Goal: Information Seeking & Learning: Learn about a topic

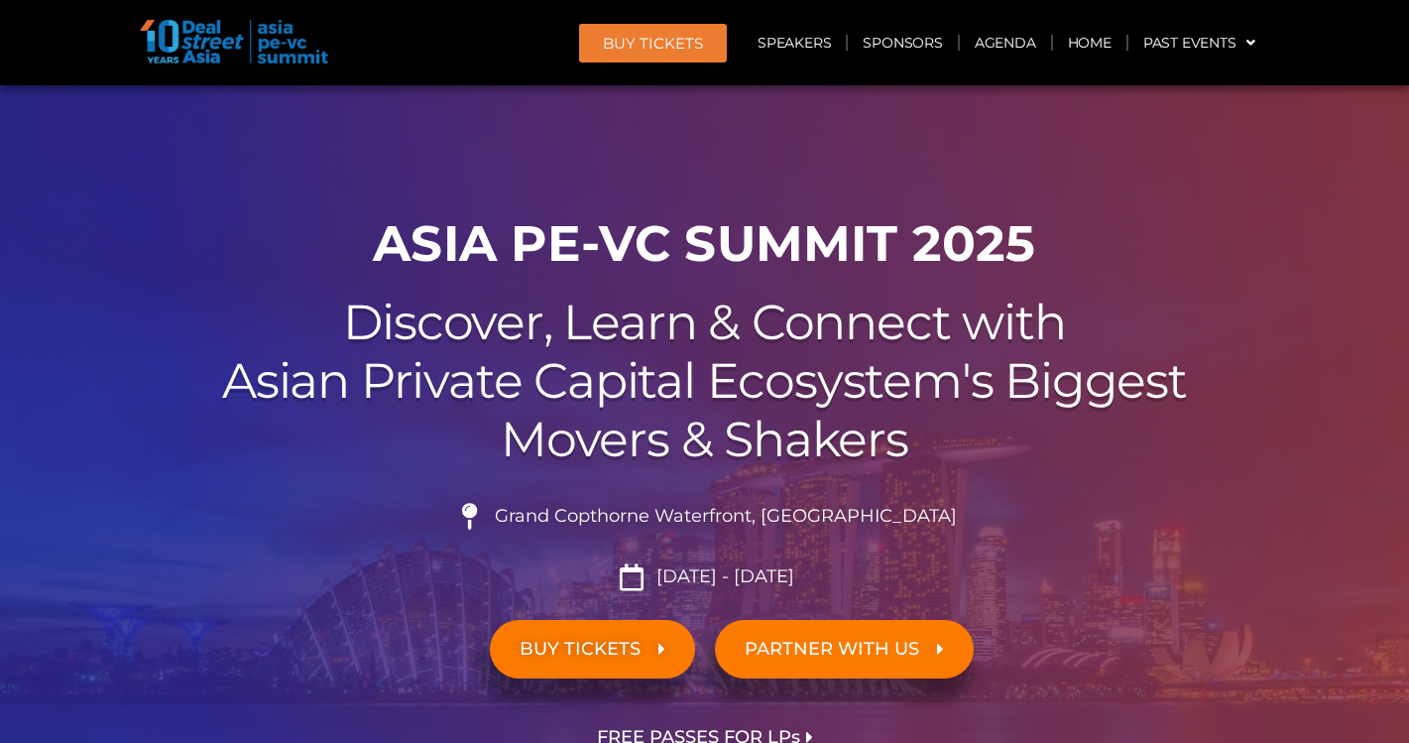
scroll to position [99, 0]
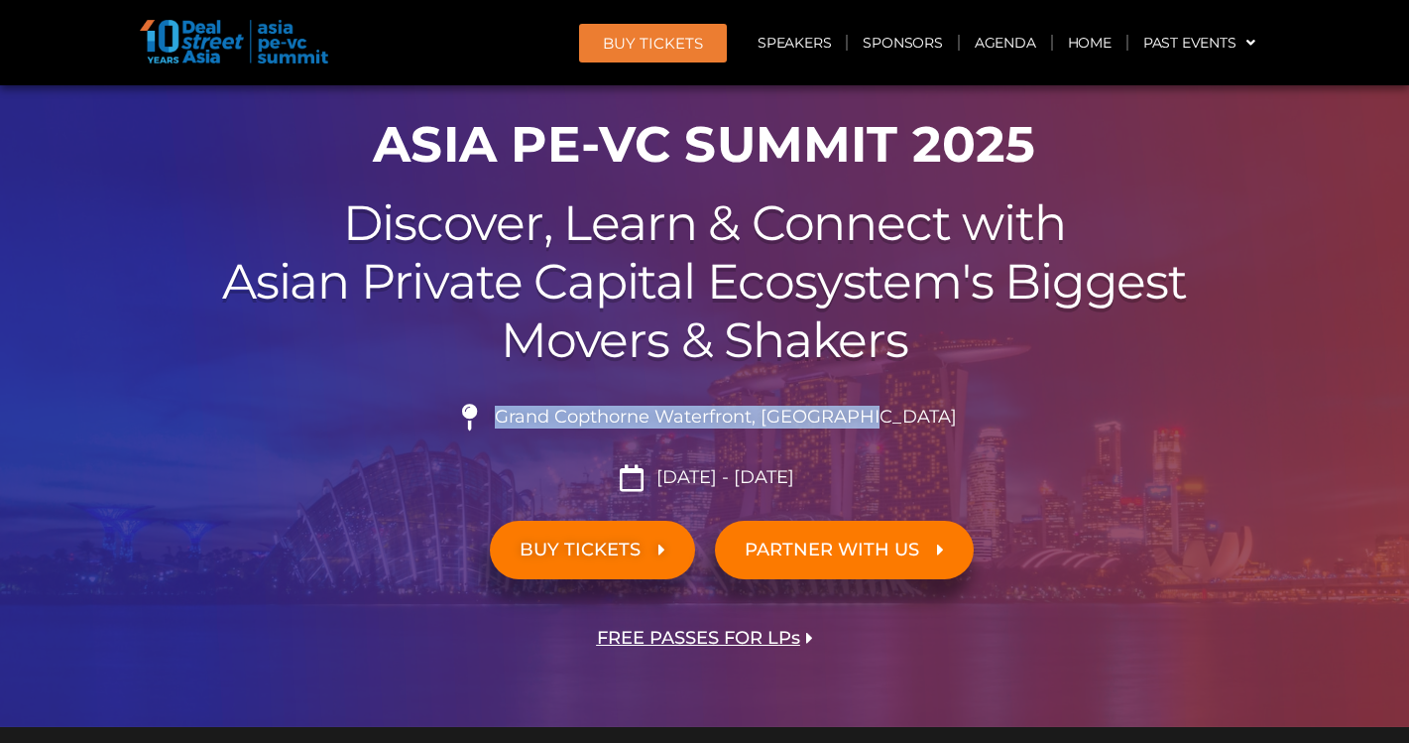
drag, startPoint x: 547, startPoint y: 416, endPoint x: 923, endPoint y: 405, distance: 376.0
click at [923, 405] on li "Grand Copthorne Waterfront, [GEOGRAPHIC_DATA]​" at bounding box center [705, 426] width 1111 height 44
copy span "Grand Copthorne Waterfront, [GEOGRAPHIC_DATA]​"
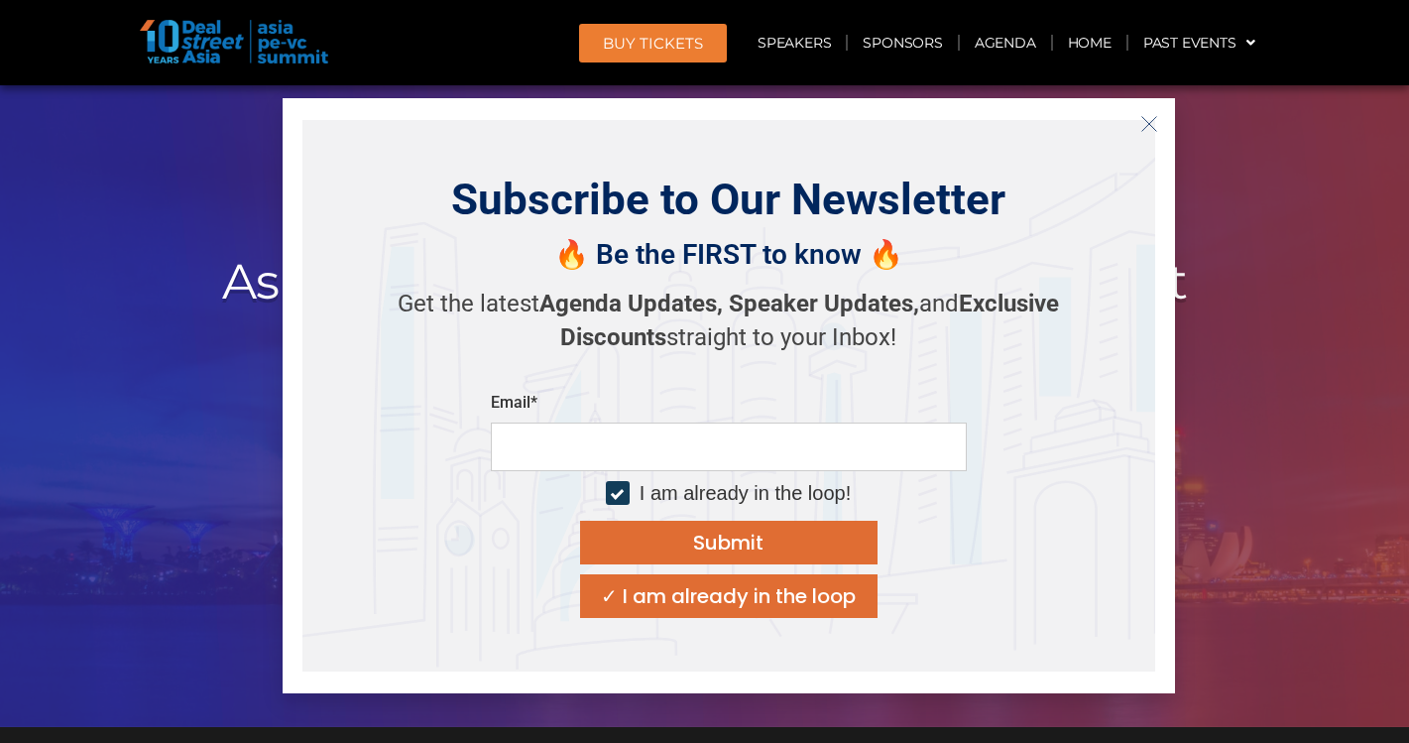
click at [1145, 122] on icon "Close" at bounding box center [1150, 124] width 18 height 18
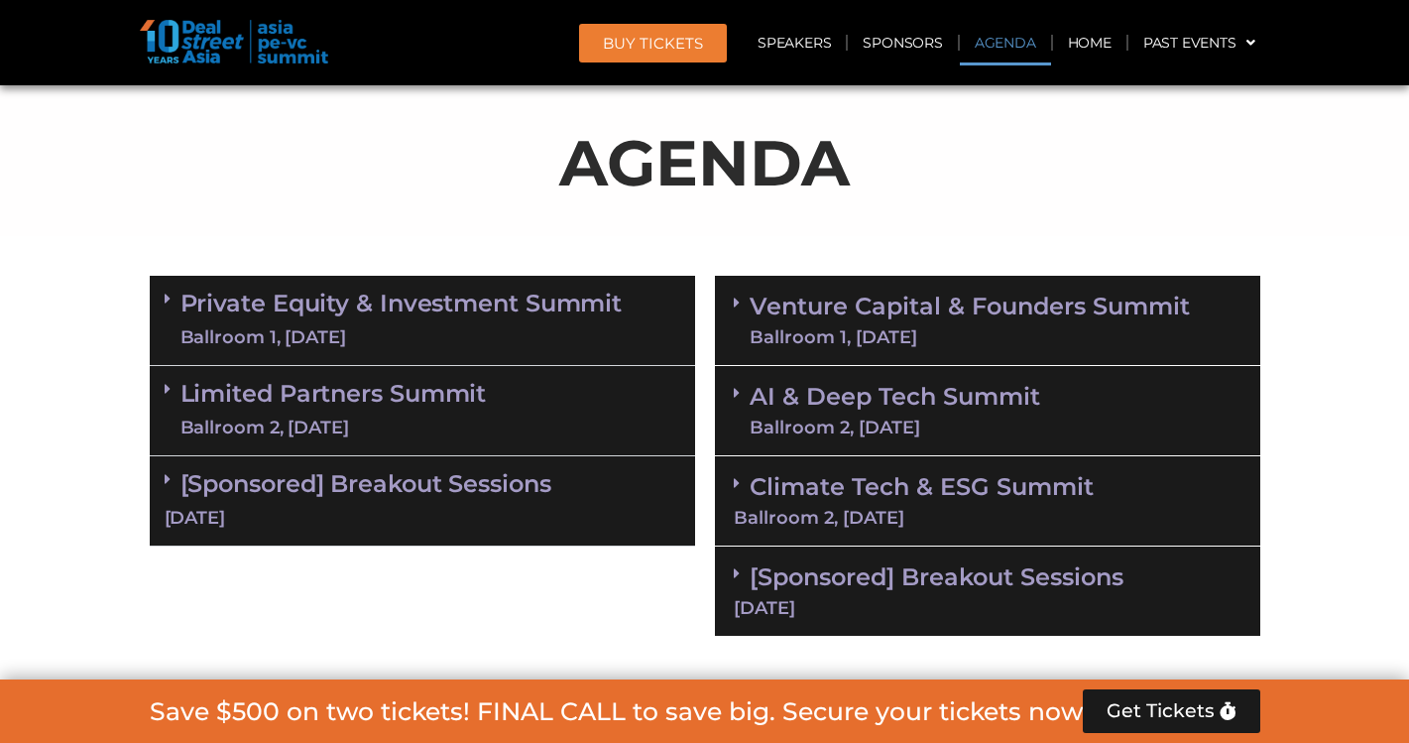
scroll to position [1190, 0]
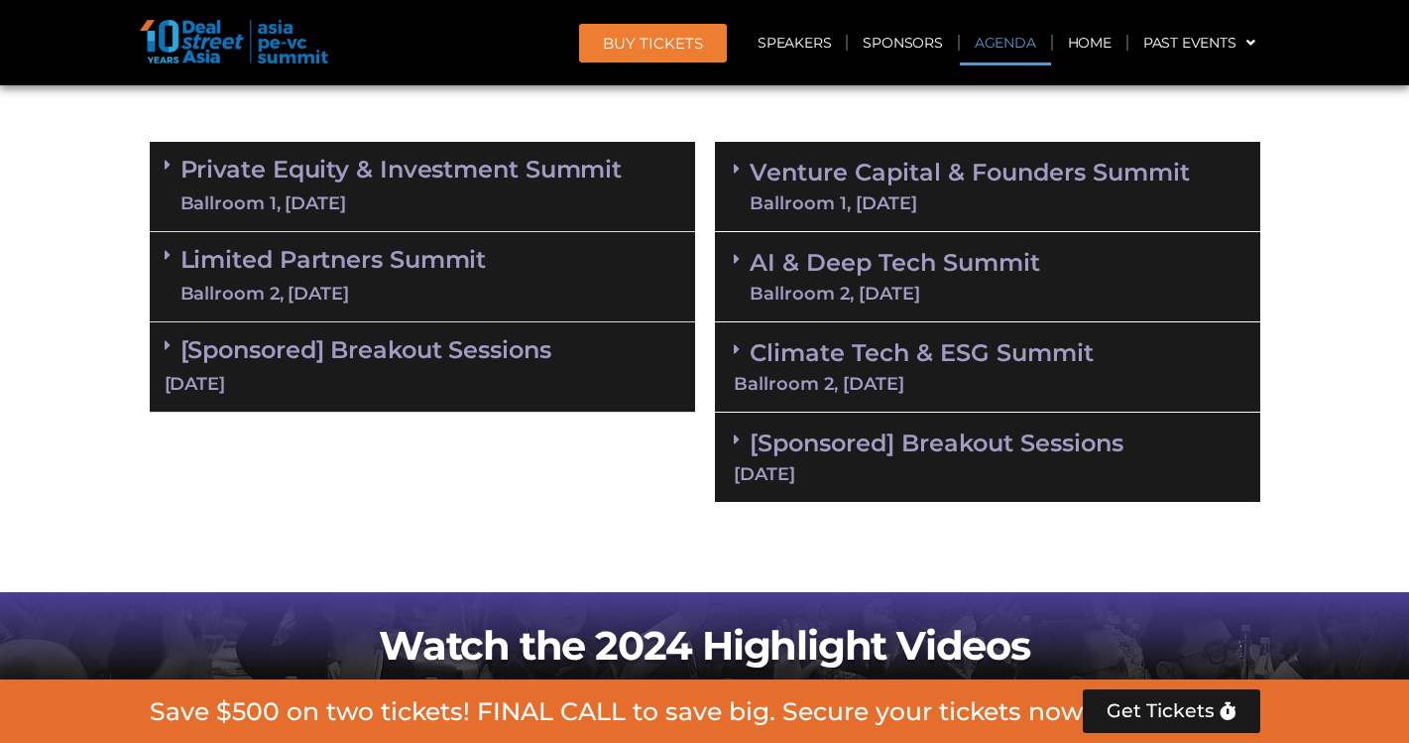
click at [1015, 201] on div "Ballroom 1, [DATE]" at bounding box center [970, 203] width 440 height 18
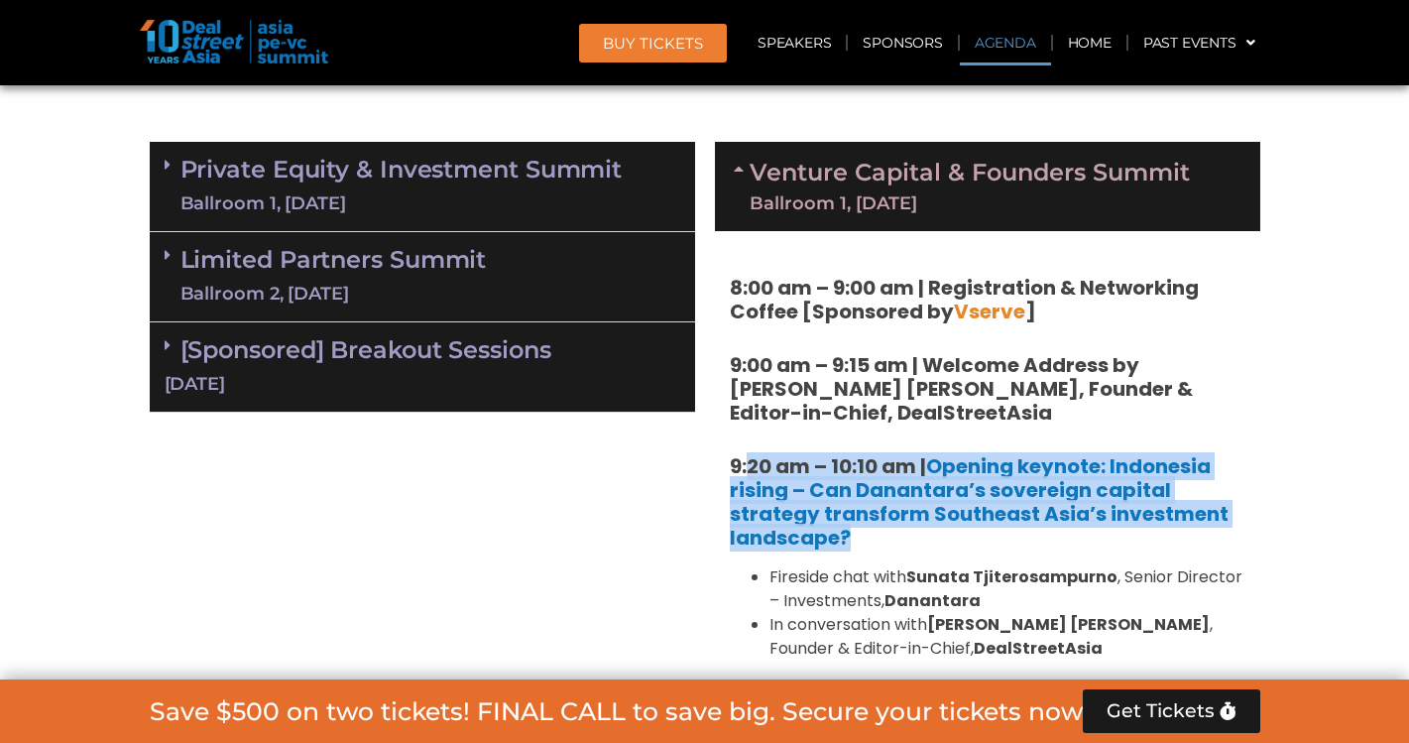
drag, startPoint x: 749, startPoint y: 468, endPoint x: 1032, endPoint y: 531, distance: 290.4
click at [1032, 531] on h5 "9:20 am – 10:10 am | Opening keynote: Indonesia rising – Can Danantara’s sovere…" at bounding box center [988, 501] width 516 height 95
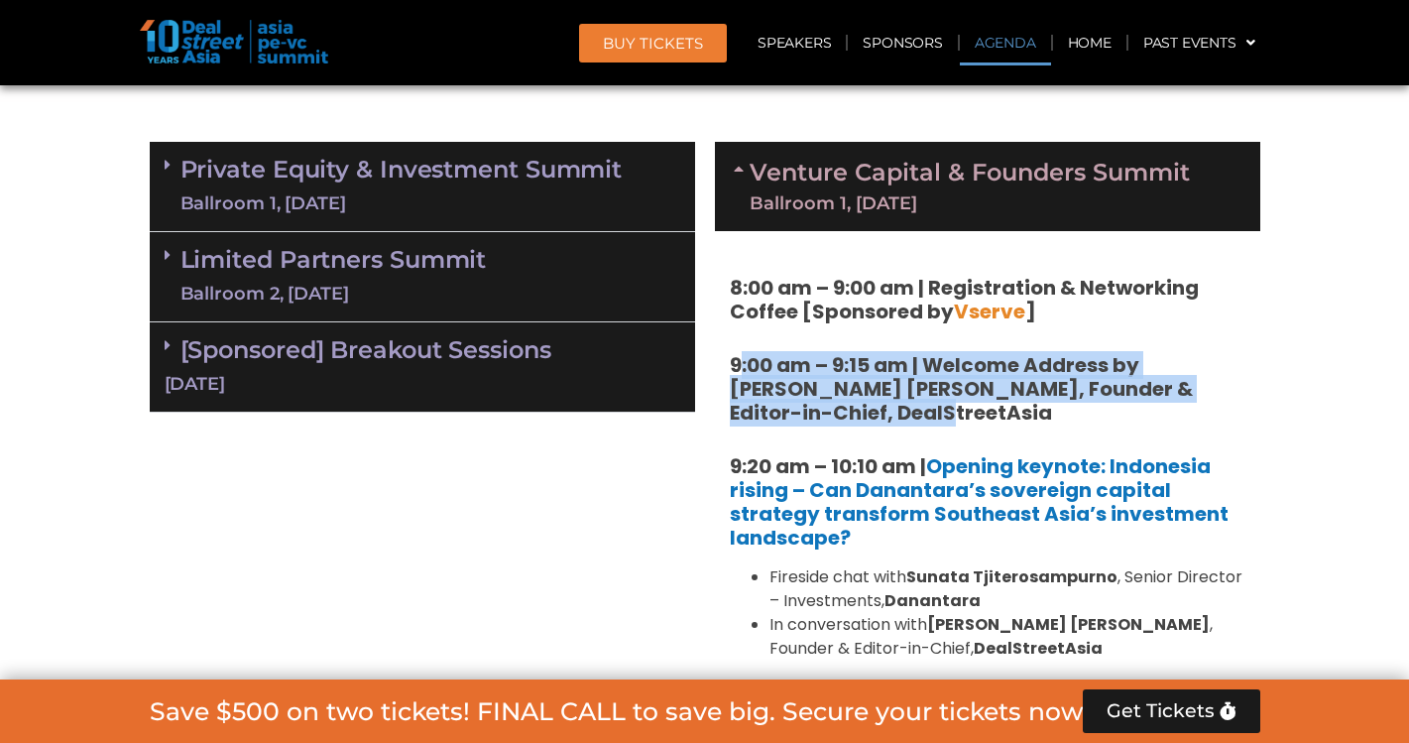
drag, startPoint x: 736, startPoint y: 368, endPoint x: 934, endPoint y: 412, distance: 203.1
click at [934, 412] on h5 "9:00 am – 9:15 am | Welcome Address by [PERSON_NAME] [PERSON_NAME], Founder & E…" at bounding box center [988, 388] width 516 height 71
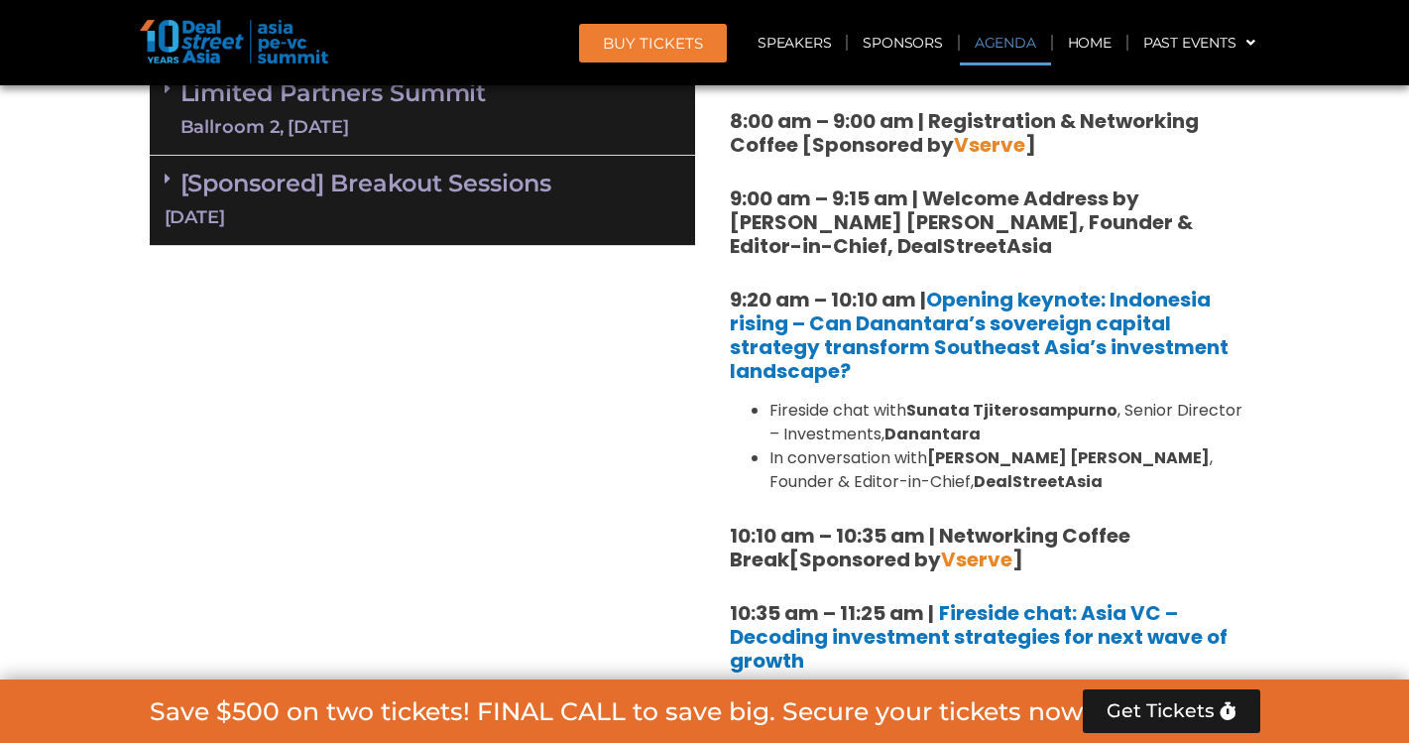
scroll to position [1388, 0]
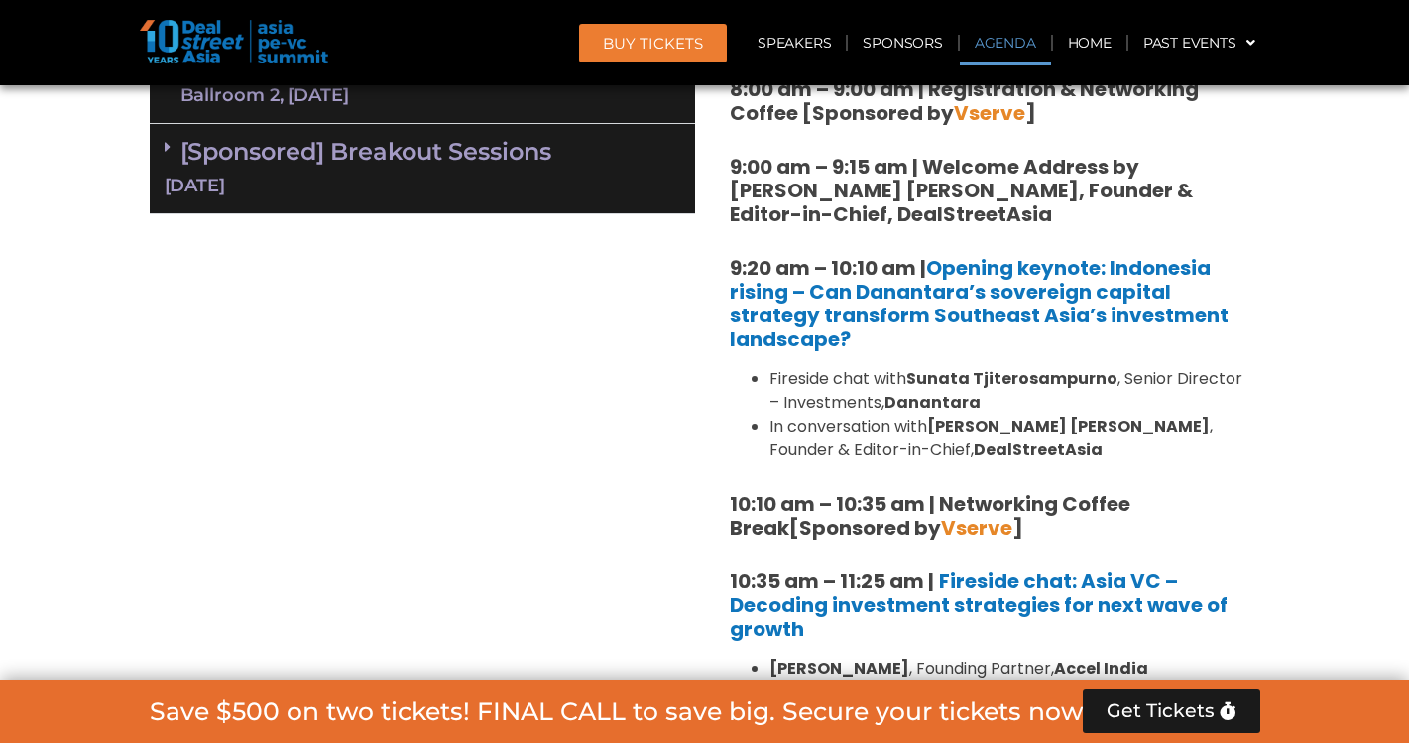
drag, startPoint x: 1143, startPoint y: 455, endPoint x: 1152, endPoint y: 491, distance: 37.1
click at [1143, 455] on li "In conversation with [PERSON_NAME] [PERSON_NAME] , Founder & Editor-in-Chief, D…" at bounding box center [1008, 439] width 476 height 48
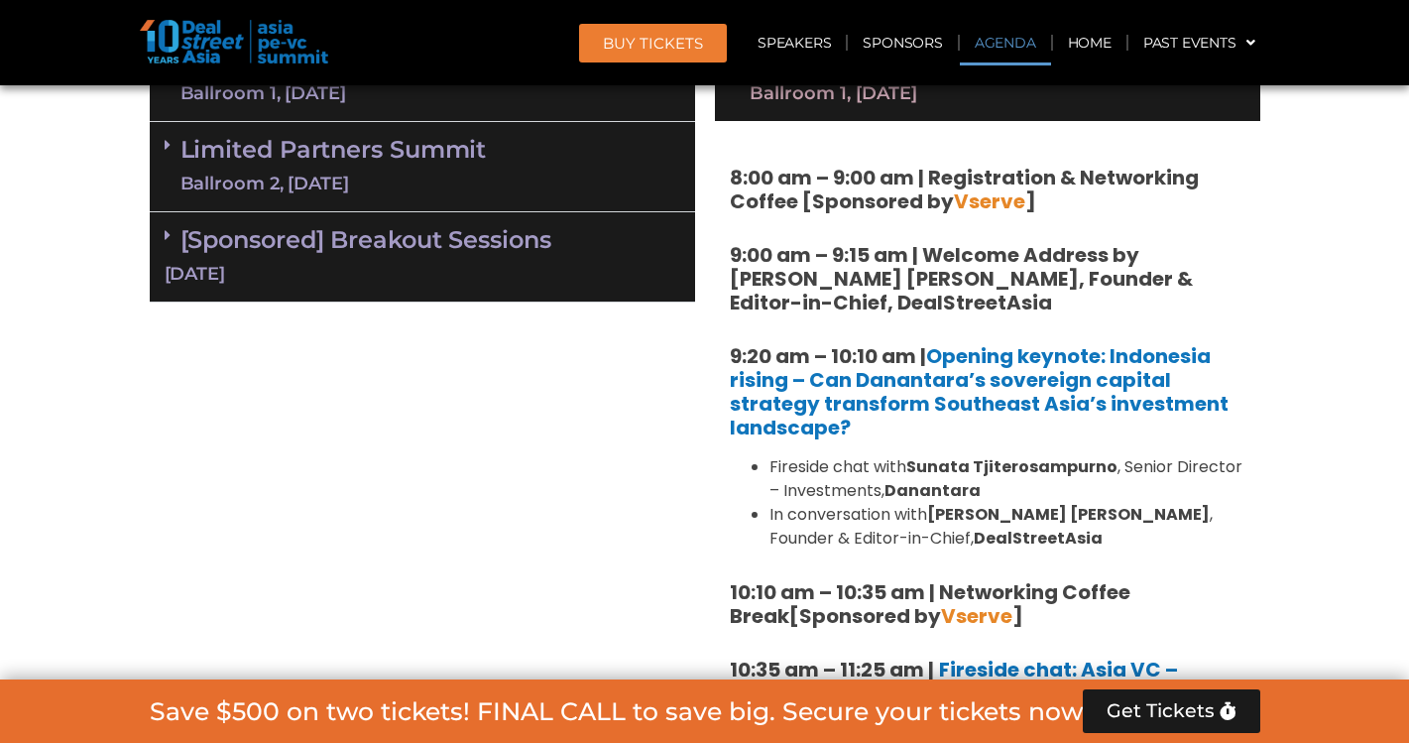
scroll to position [1091, 0]
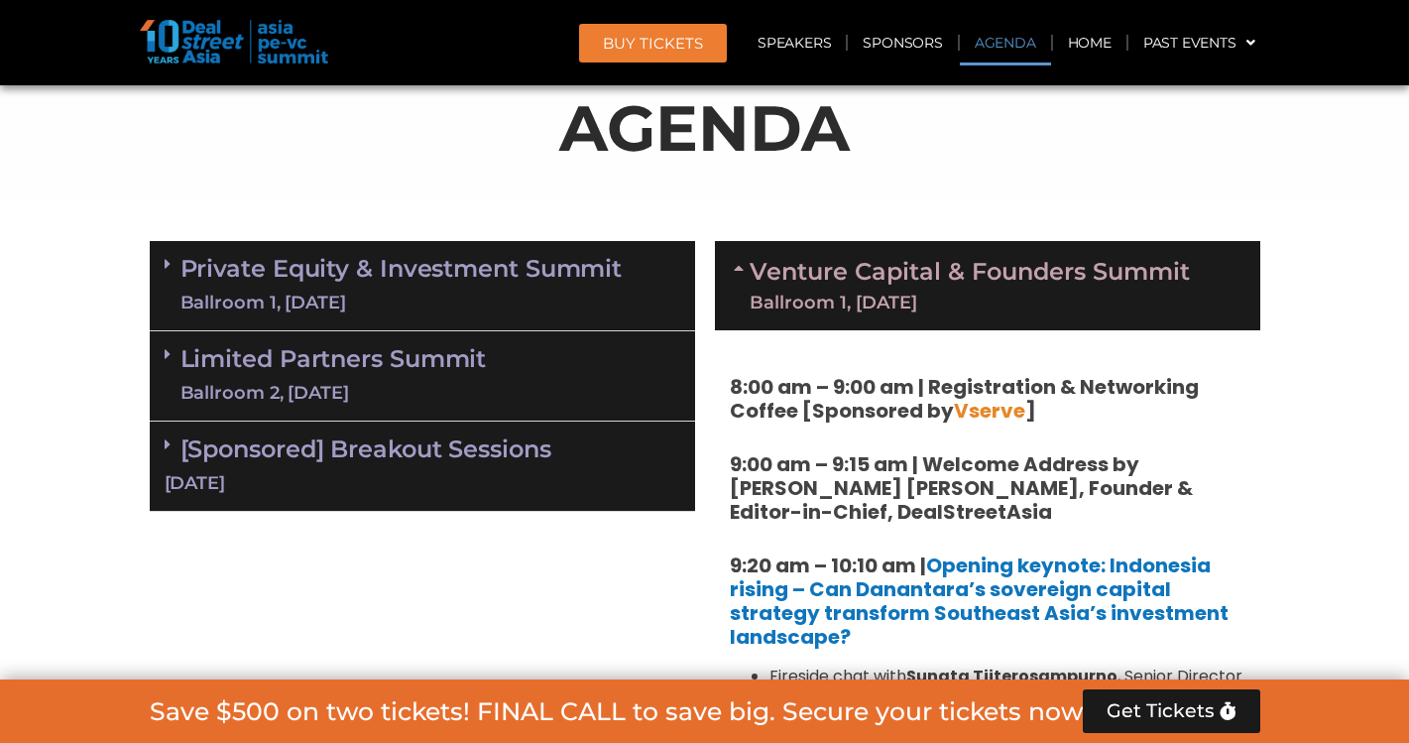
click at [1176, 407] on h5 "8:00 am – 9:00 am | Registration & Networking Coffee [Sponsored by Vserve ]" at bounding box center [988, 399] width 516 height 48
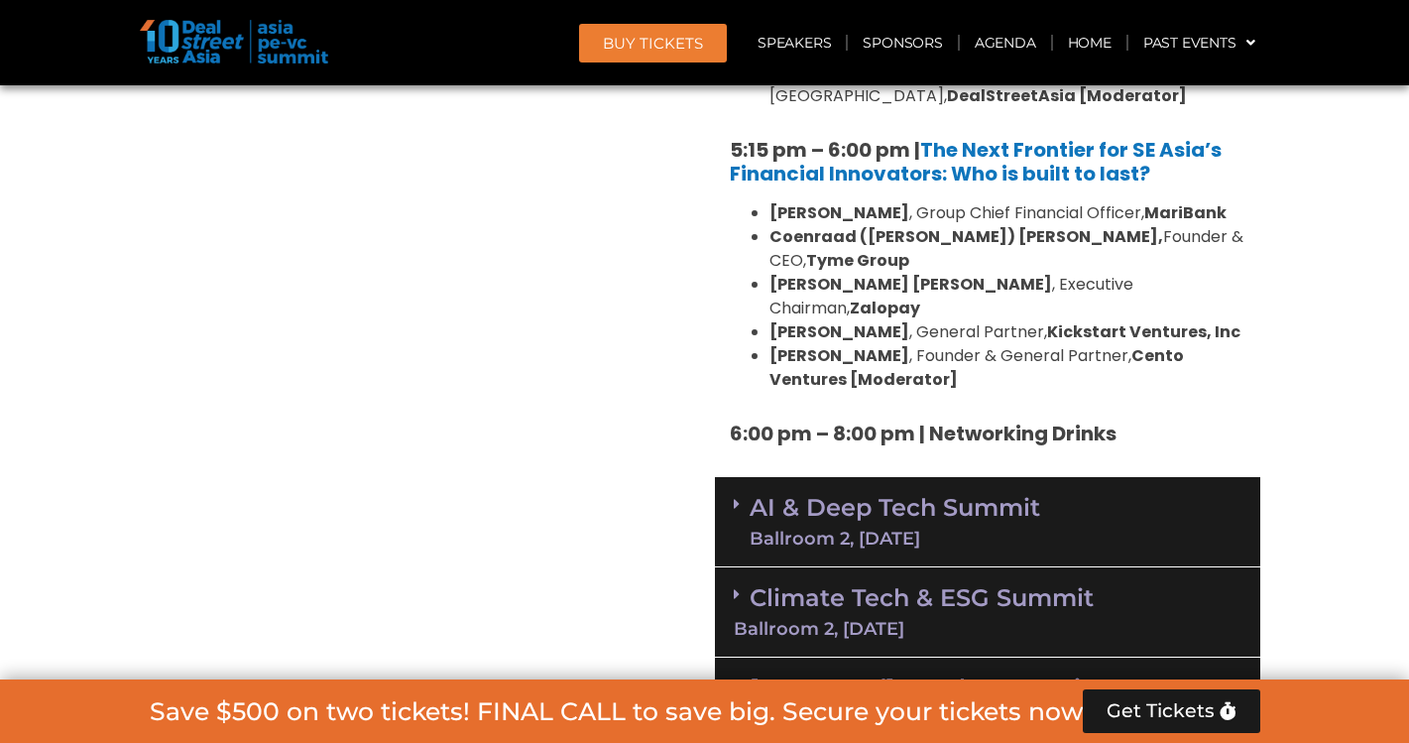
scroll to position [3771, 0]
click at [990, 657] on div "[Sponsored] Breakout Sessions [DATE]" at bounding box center [987, 702] width 545 height 90
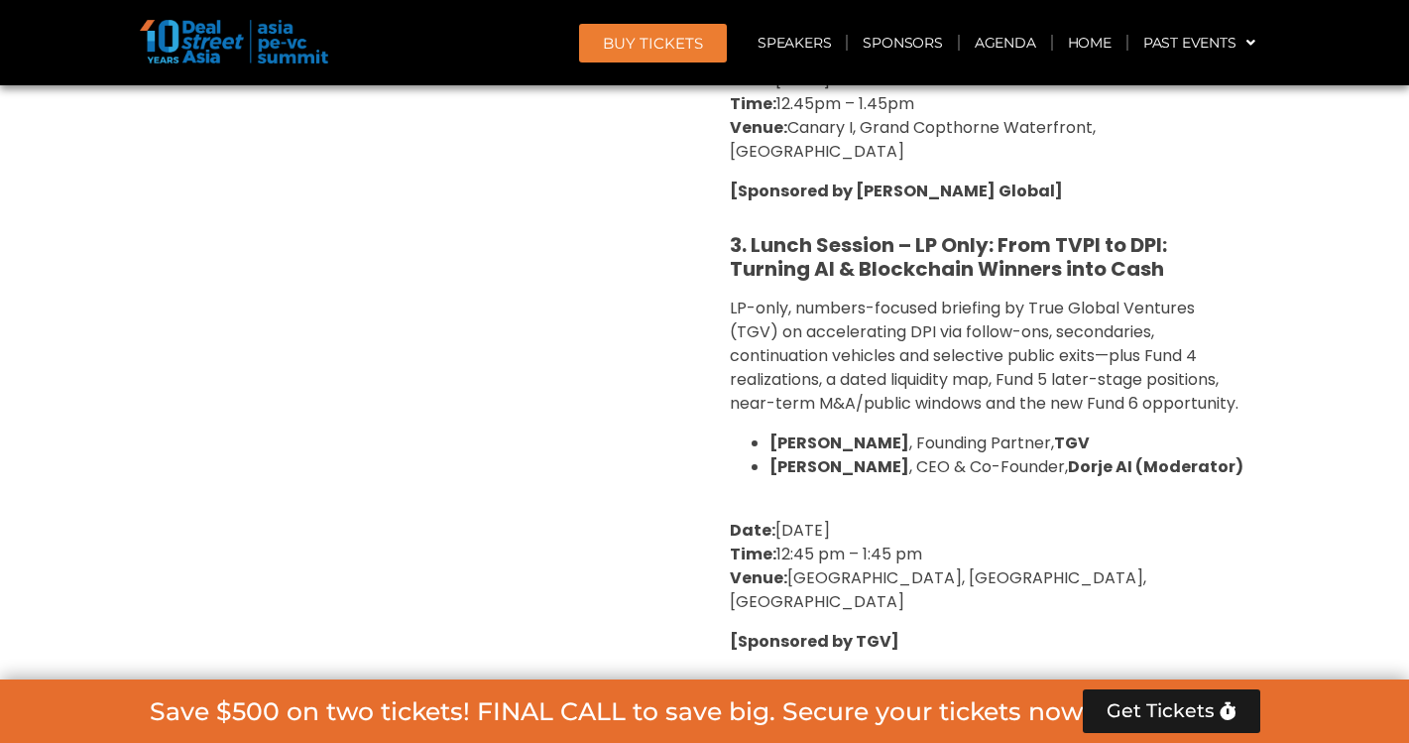
scroll to position [5754, 0]
